Goal: Task Accomplishment & Management: Manage account settings

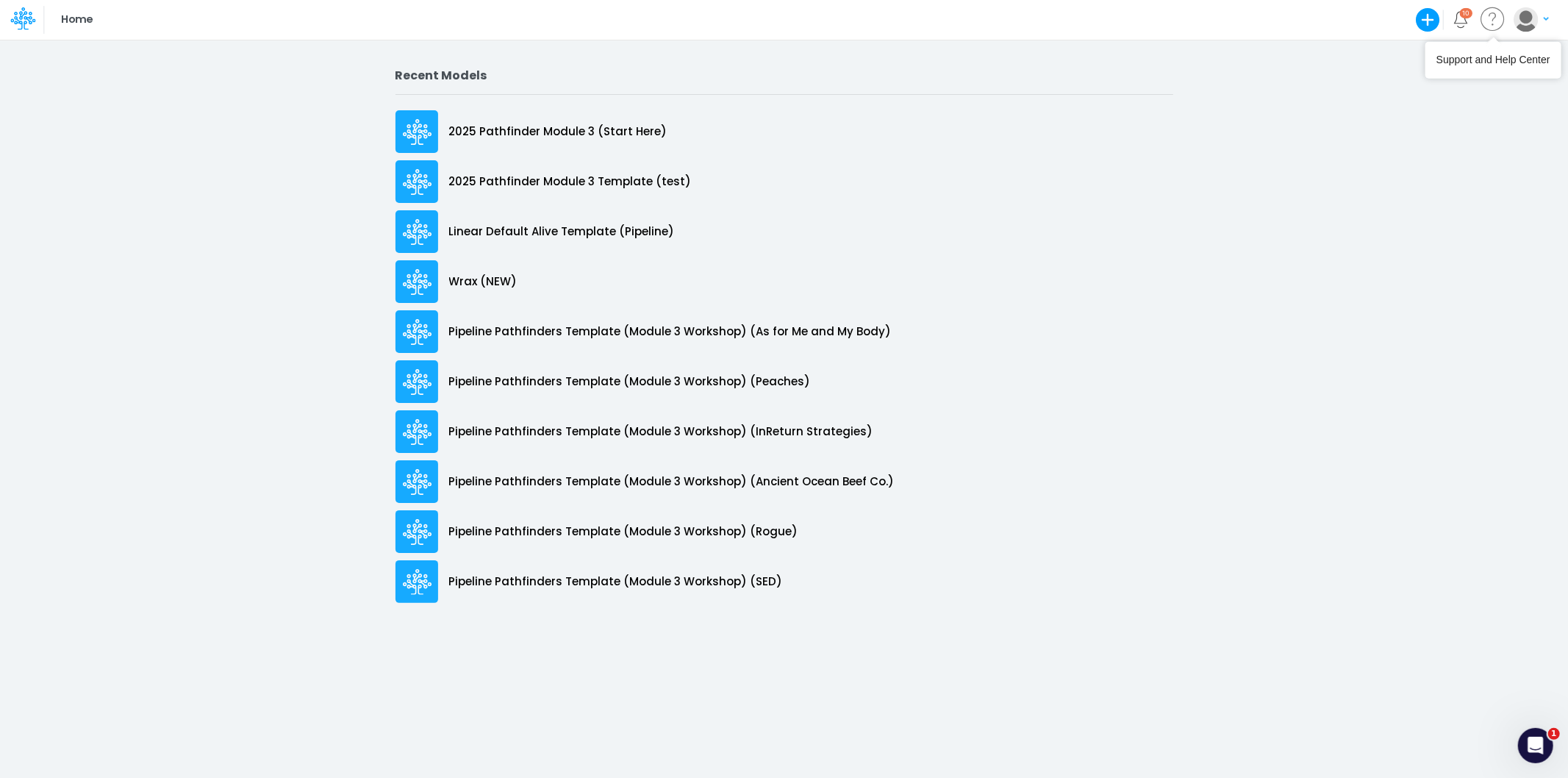
click at [1518, 17] on img "button" at bounding box center [1525, 19] width 24 height 24
click at [1453, 87] on button "Log out" at bounding box center [1472, 86] width 158 height 22
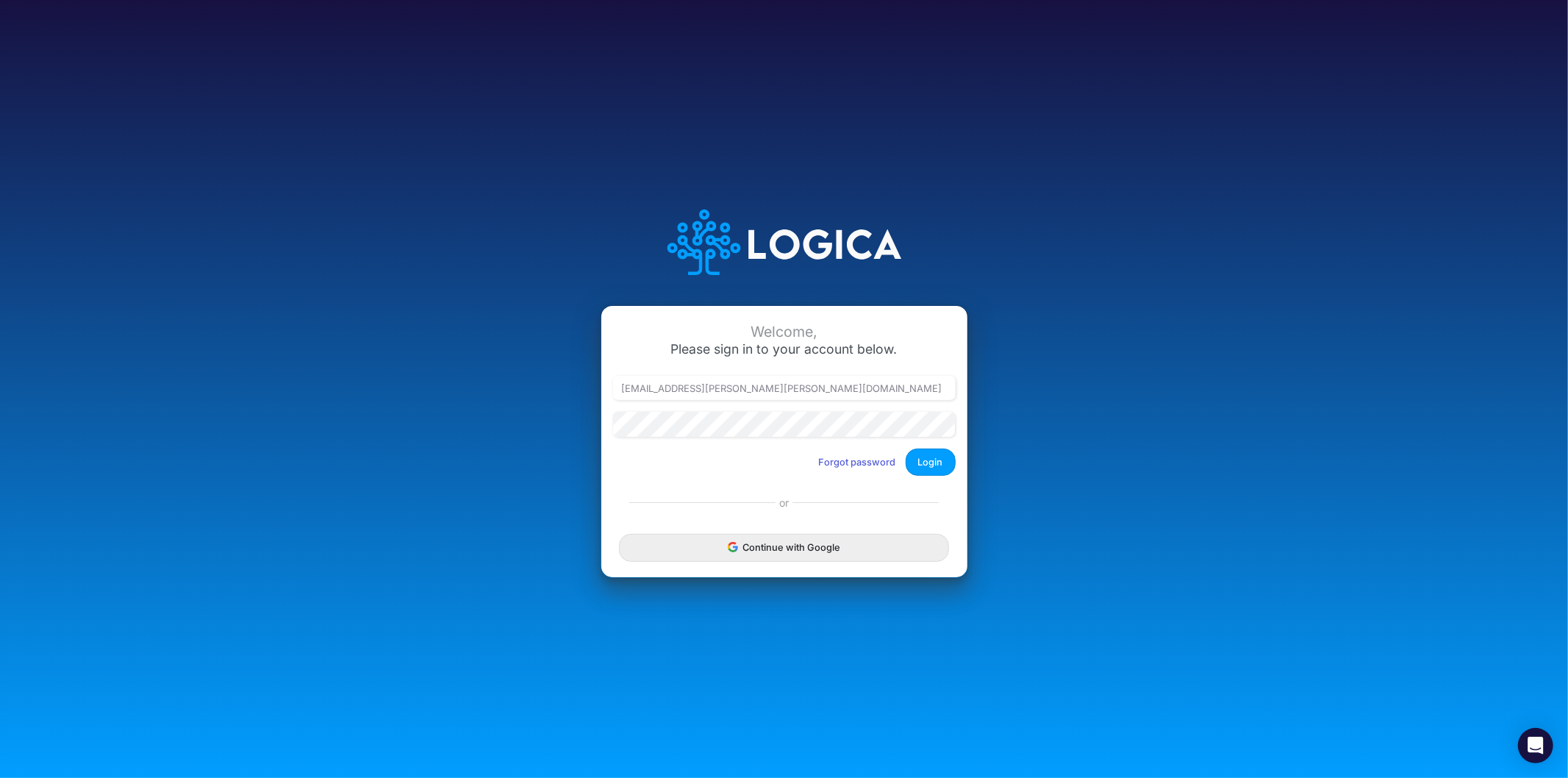
type input "leandro.castro+rp@logica.cloud"
click at [950, 457] on button "Login" at bounding box center [930, 462] width 50 height 27
